Goal: Find specific page/section: Find specific page/section

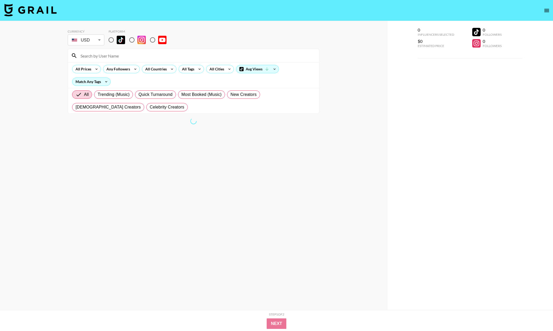
click at [210, 59] on input at bounding box center [196, 55] width 239 height 8
click at [218, 72] on div "All Cities" at bounding box center [215, 69] width 19 height 8
click at [218, 70] on div at bounding box center [276, 165] width 553 height 331
click at [226, 68] on icon at bounding box center [229, 69] width 8 height 8
click at [221, 56] on div at bounding box center [276, 165] width 553 height 331
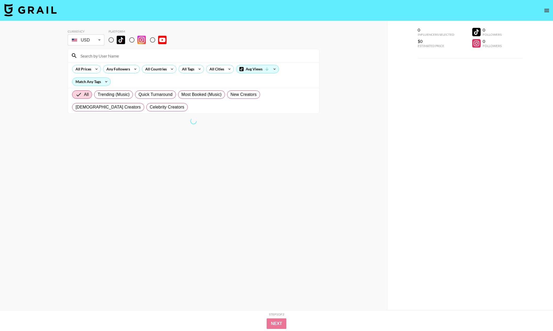
click at [203, 62] on div "All Prices Any Followers All Countries All Tags All Cities Avg Views Match Any …" at bounding box center [193, 74] width 251 height 25
click at [113, 39] on input "radio" at bounding box center [111, 39] width 11 height 11
radio input "true"
click at [225, 68] on icon at bounding box center [229, 69] width 8 height 8
click at [217, 69] on div at bounding box center [276, 165] width 553 height 331
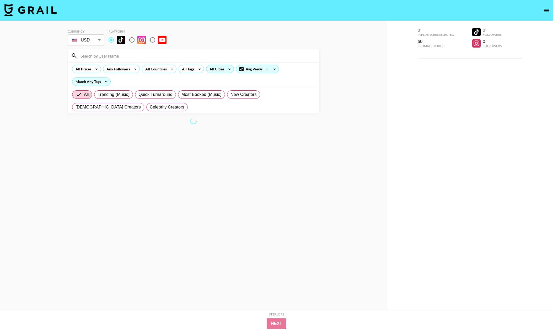
click at [227, 67] on icon at bounding box center [229, 69] width 8 height 8
click at [227, 68] on div at bounding box center [276, 165] width 553 height 331
click at [221, 71] on div "All Cities" at bounding box center [215, 69] width 19 height 8
click at [111, 41] on input "radio" at bounding box center [111, 39] width 11 height 11
radio input "true"
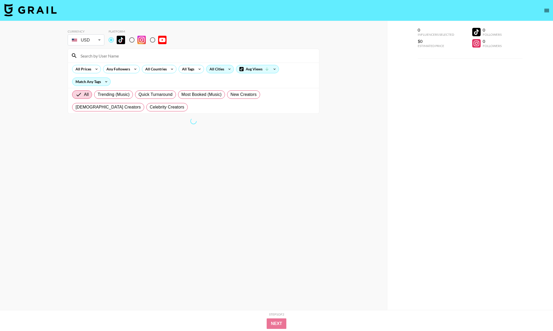
click at [223, 70] on div "All Cities" at bounding box center [215, 69] width 19 height 8
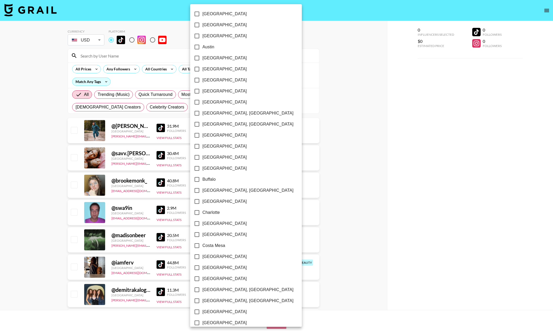
click at [209, 58] on span "[GEOGRAPHIC_DATA]" at bounding box center [225, 58] width 44 height 6
click at [203, 58] on input "[GEOGRAPHIC_DATA]" at bounding box center [197, 57] width 11 height 11
checkbox input "true"
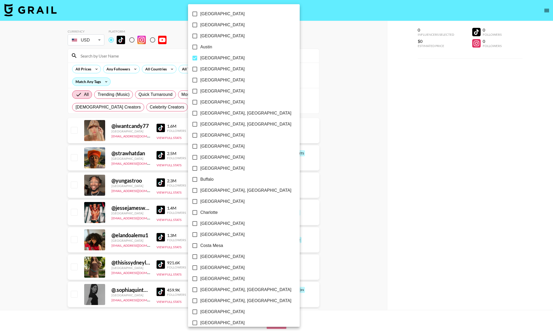
click at [52, 127] on div at bounding box center [276, 165] width 553 height 331
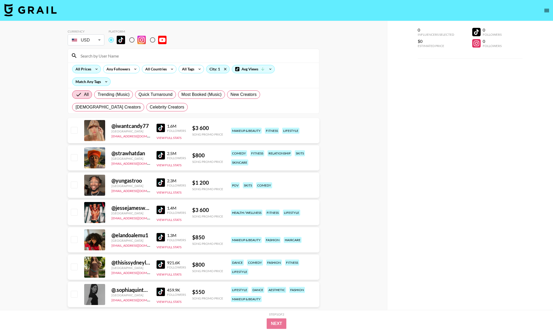
click at [92, 70] on div "All Prices" at bounding box center [82, 69] width 20 height 8
click at [160, 152] on div at bounding box center [276, 165] width 553 height 331
click at [161, 156] on img at bounding box center [161, 155] width 8 height 8
click at [158, 235] on img at bounding box center [161, 237] width 8 height 8
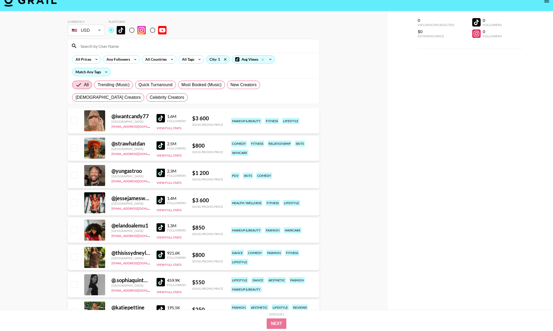
scroll to position [10, 0]
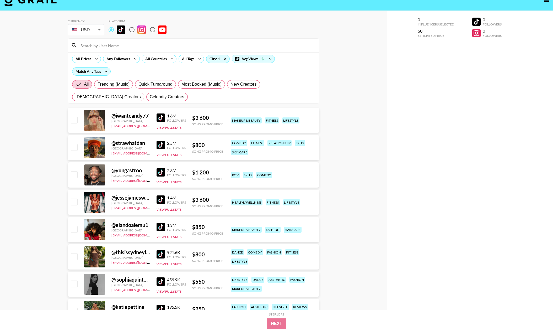
click at [86, 156] on div at bounding box center [94, 147] width 21 height 21
click at [122, 139] on div "@ strawhatdan [GEOGRAPHIC_DATA] [EMAIL_ADDRESS][DOMAIN_NAME] 2.5M Followers Vie…" at bounding box center [194, 147] width 252 height 25
click at [122, 142] on div "@ strawhatdan" at bounding box center [131, 143] width 39 height 7
click at [89, 153] on div at bounding box center [94, 147] width 21 height 21
click at [162, 145] on img at bounding box center [161, 145] width 8 height 8
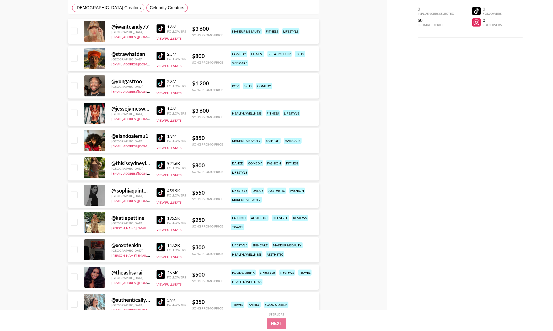
scroll to position [121, 0]
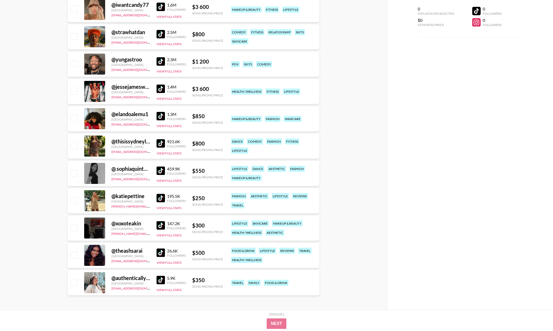
click at [160, 143] on img at bounding box center [161, 143] width 8 height 8
click at [161, 251] on img at bounding box center [161, 252] width 8 height 8
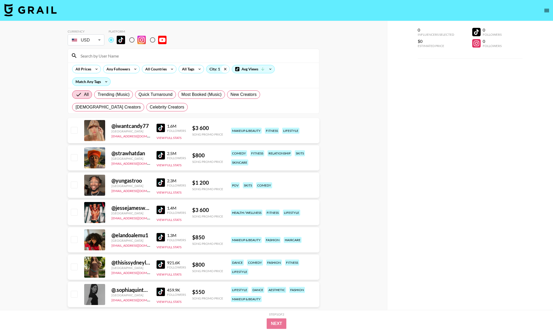
click at [223, 68] on icon at bounding box center [225, 69] width 8 height 8
click at [227, 69] on icon at bounding box center [225, 69] width 8 height 8
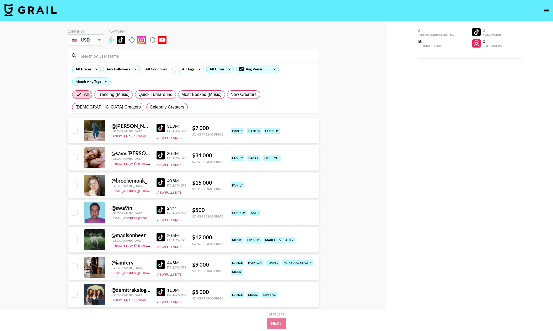
click at [216, 68] on div "All Cities" at bounding box center [215, 69] width 19 height 8
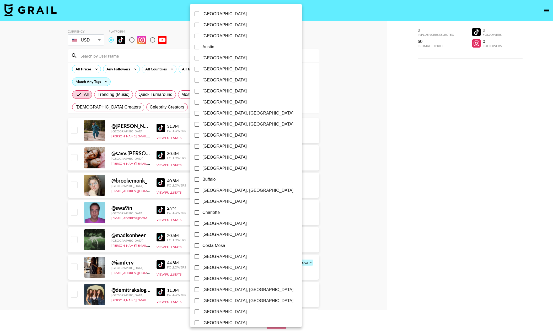
click at [209, 145] on span "[GEOGRAPHIC_DATA]" at bounding box center [225, 146] width 44 height 6
click at [203, 145] on input "[GEOGRAPHIC_DATA]" at bounding box center [197, 146] width 11 height 11
checkbox input "true"
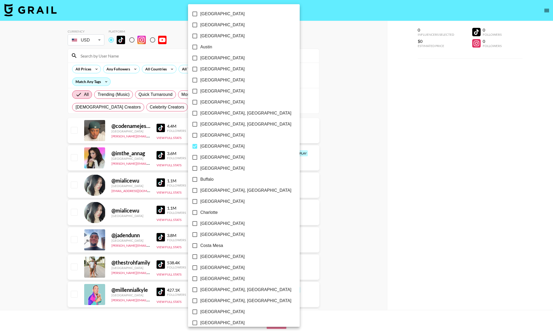
click at [357, 173] on div at bounding box center [276, 165] width 553 height 331
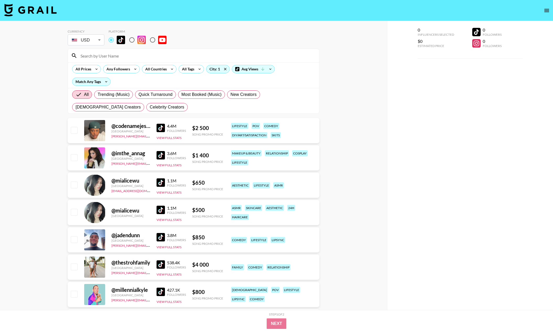
click at [157, 124] on img at bounding box center [161, 128] width 8 height 8
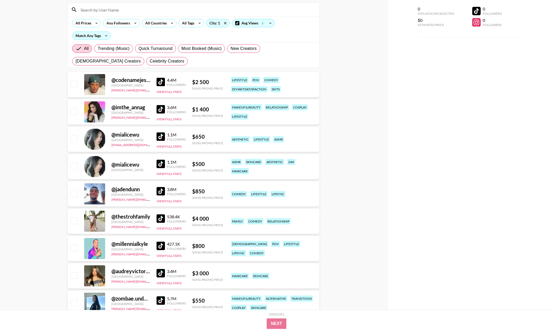
scroll to position [102, 0]
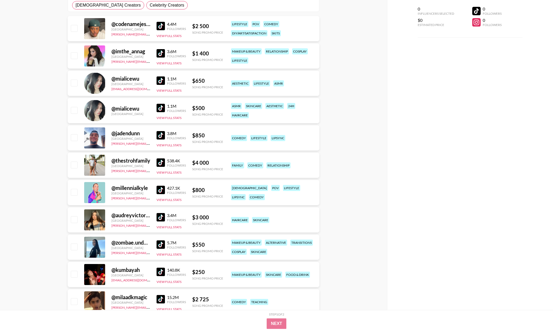
click at [160, 136] on img at bounding box center [161, 135] width 8 height 8
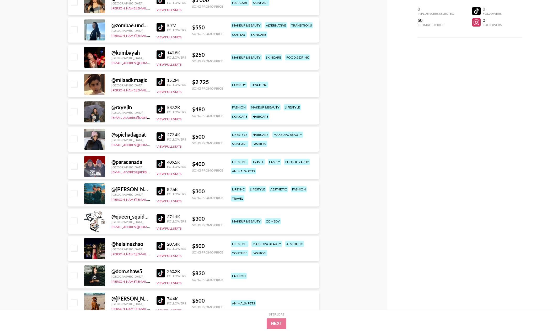
scroll to position [320, 0]
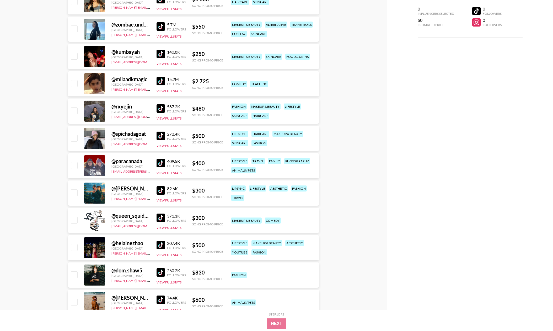
click at [162, 135] on img at bounding box center [161, 135] width 8 height 8
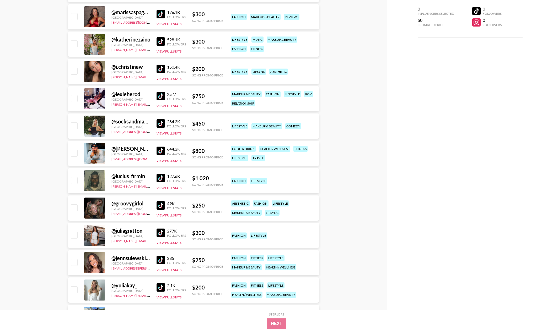
scroll to position [769, 0]
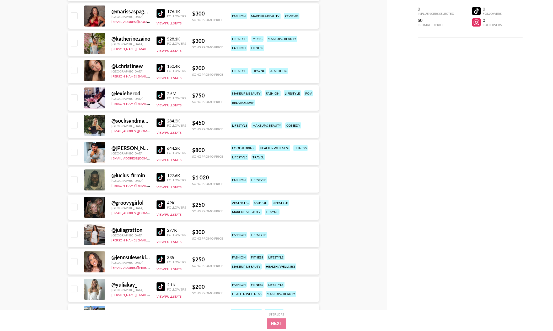
click at [158, 178] on img at bounding box center [161, 177] width 8 height 8
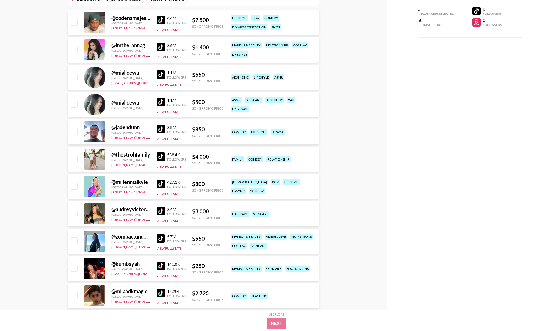
scroll to position [0, 0]
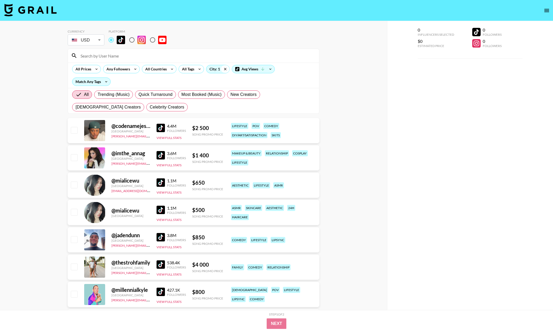
click at [225, 70] on icon at bounding box center [225, 69] width 2 height 2
click at [214, 68] on div "City: 1" at bounding box center [217, 69] width 23 height 8
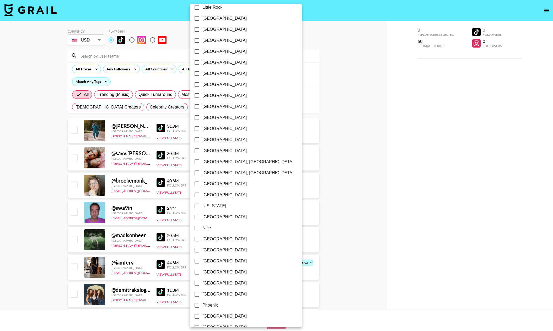
scroll to position [372, 0]
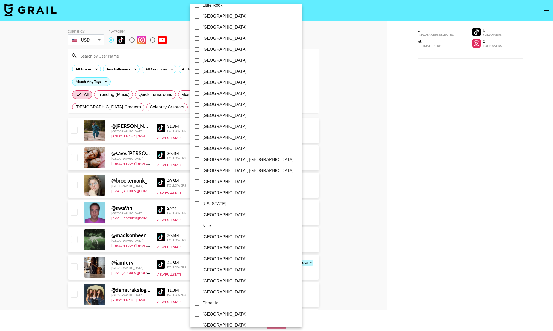
click at [216, 182] on span "[GEOGRAPHIC_DATA]" at bounding box center [225, 181] width 44 height 6
click at [203, 182] on input "[GEOGRAPHIC_DATA]" at bounding box center [197, 181] width 11 height 11
checkbox input "true"
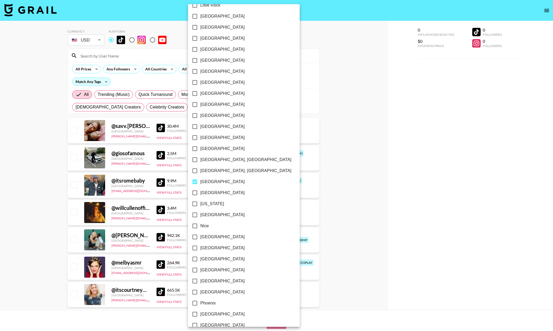
click at [339, 134] on div at bounding box center [276, 165] width 553 height 331
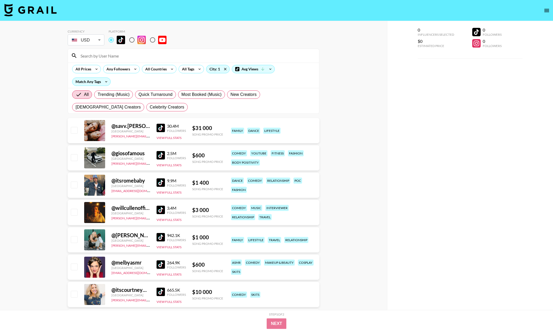
click at [161, 153] on img at bounding box center [161, 155] width 8 height 8
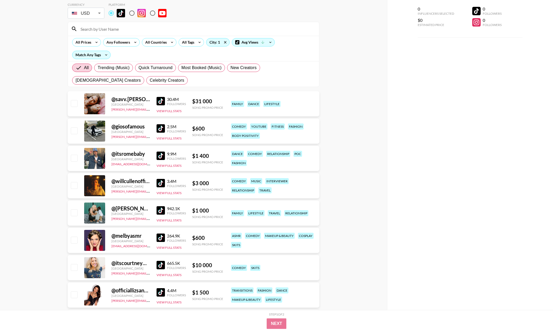
click at [160, 155] on img at bounding box center [161, 155] width 8 height 8
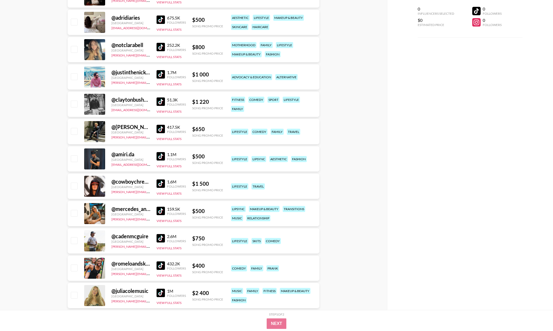
scroll to position [354, 0]
click at [161, 156] on img at bounding box center [161, 156] width 8 height 8
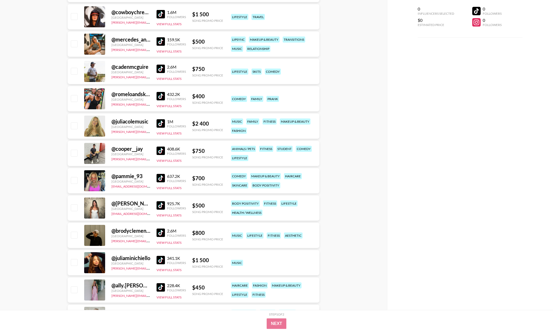
scroll to position [523, 0]
click at [164, 93] on img at bounding box center [161, 96] width 8 height 8
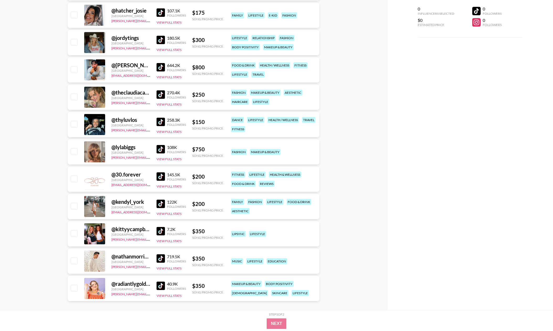
scroll to position [858, 0]
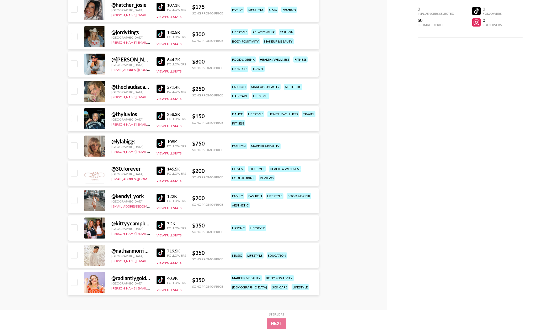
click at [161, 116] on img at bounding box center [161, 116] width 8 height 8
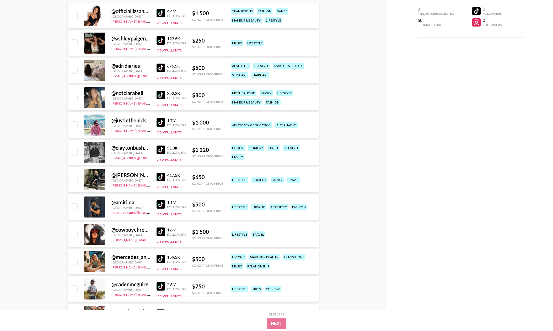
scroll to position [111, 0]
